Goal: Find specific page/section: Find specific page/section

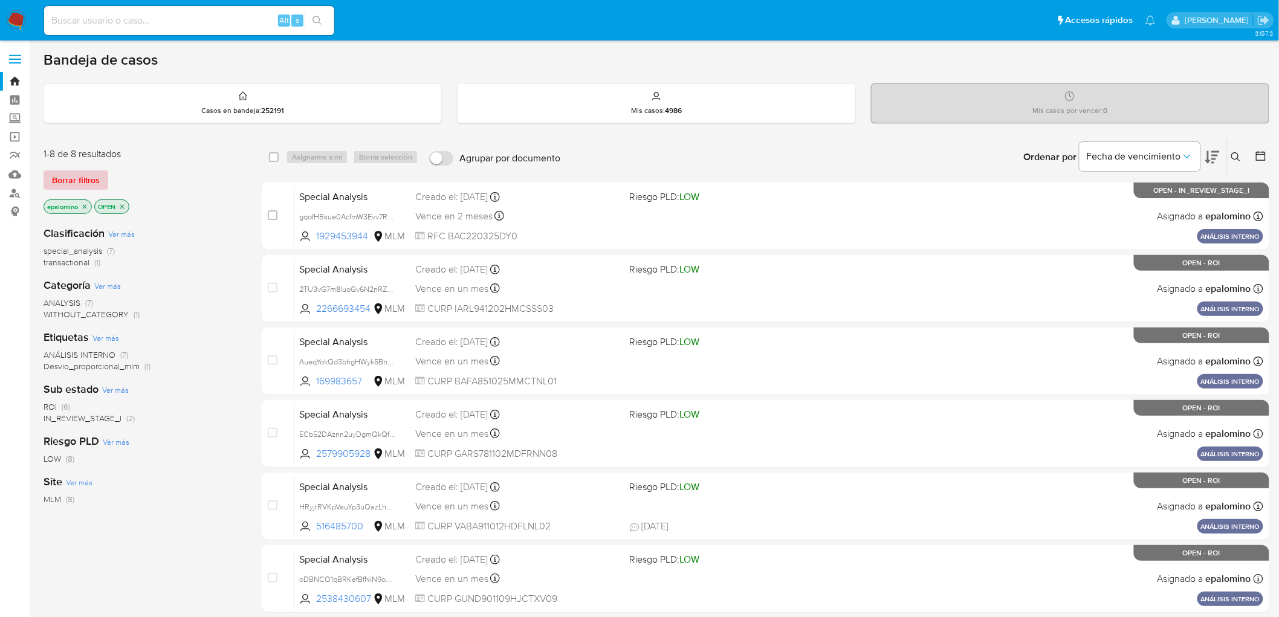
click at [98, 174] on span "Borrar filtros" at bounding box center [76, 180] width 48 height 17
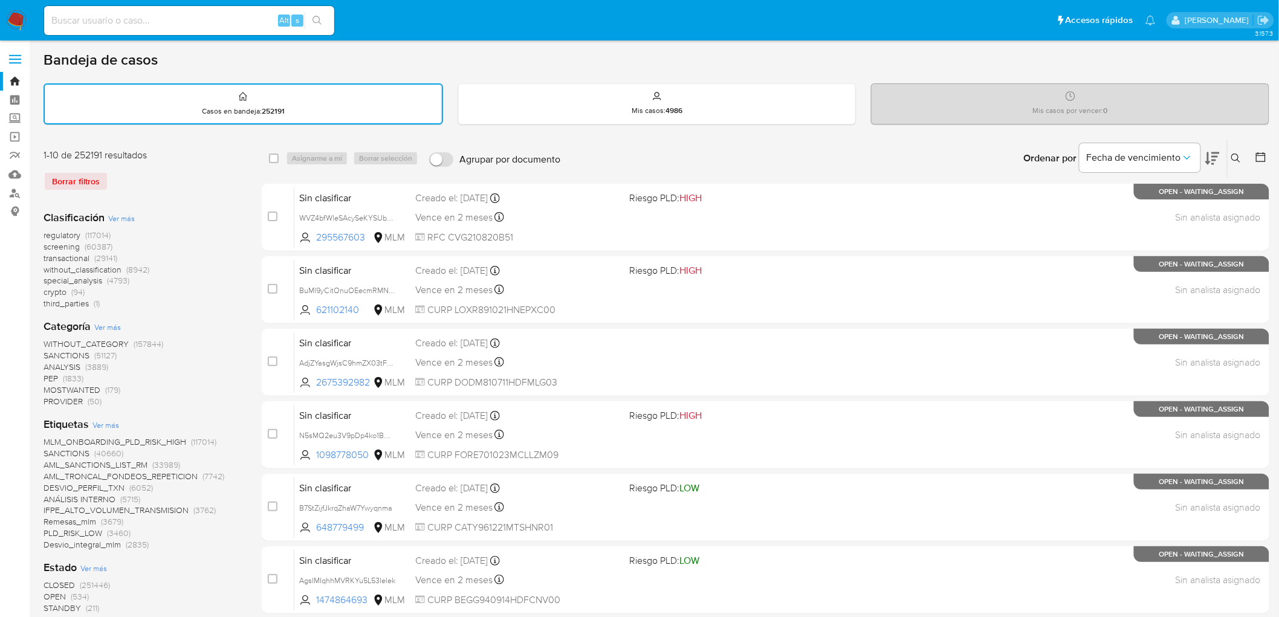
click at [16, 25] on img at bounding box center [16, 20] width 21 height 21
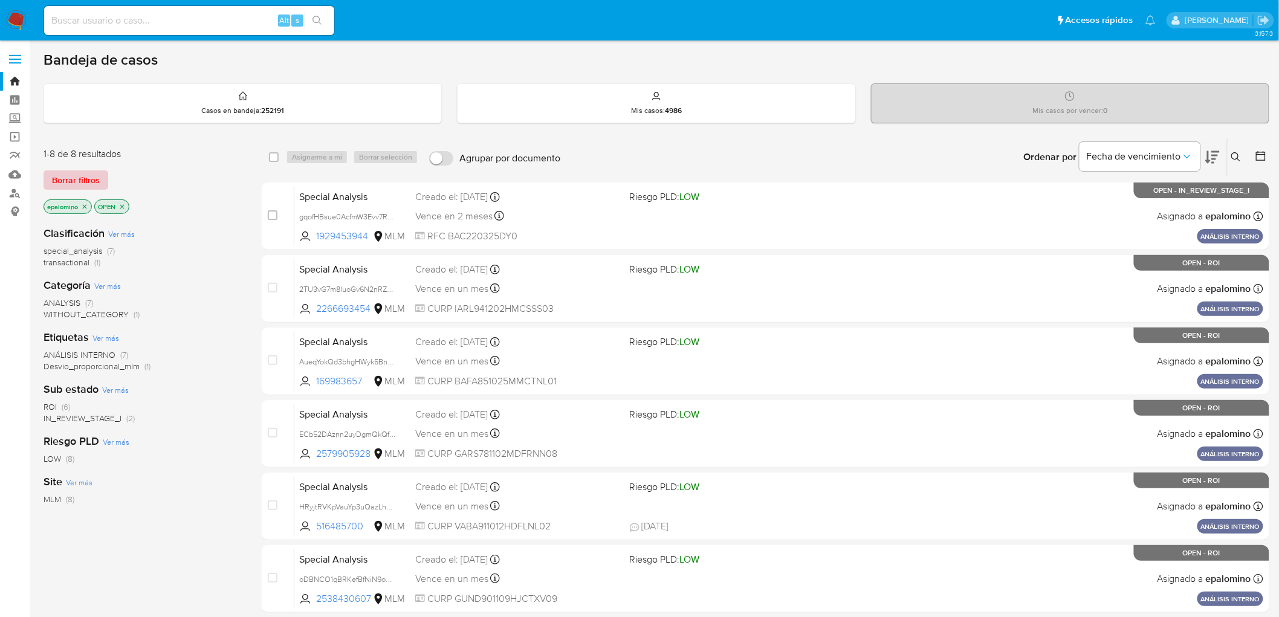
click at [93, 177] on span "Borrar filtros" at bounding box center [76, 180] width 48 height 17
